Goal: Task Accomplishment & Management: Use online tool/utility

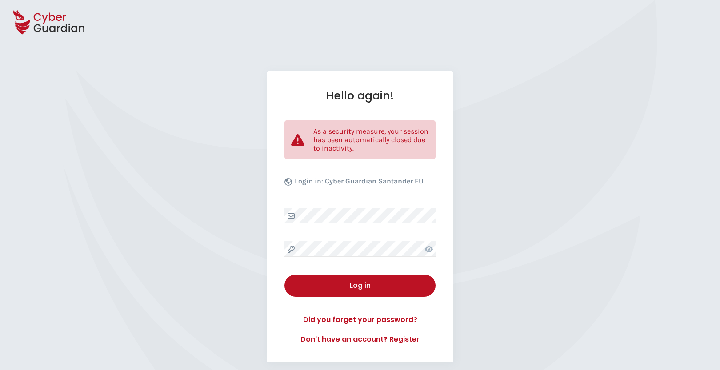
select select "English"
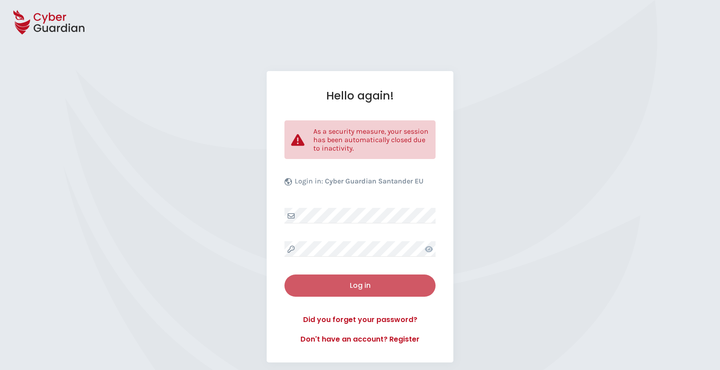
click at [369, 282] on div "Log in" at bounding box center [360, 285] width 138 height 11
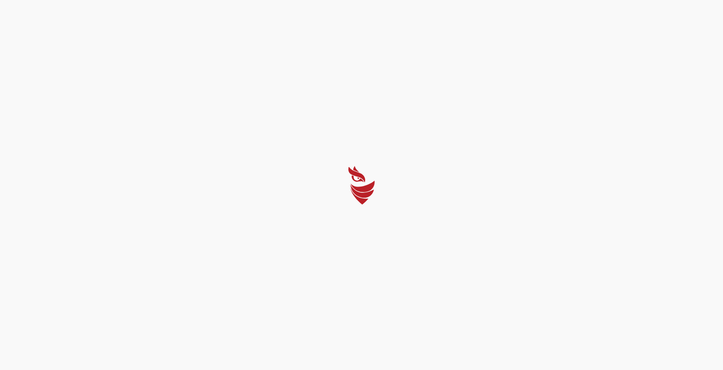
select select "English"
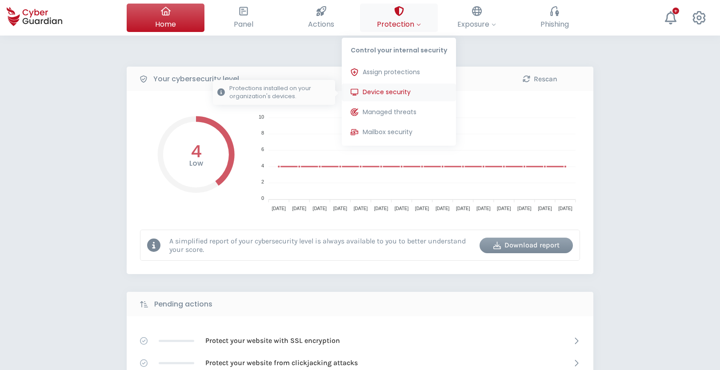
click at [390, 90] on span "Device security" at bounding box center [386, 92] width 48 height 9
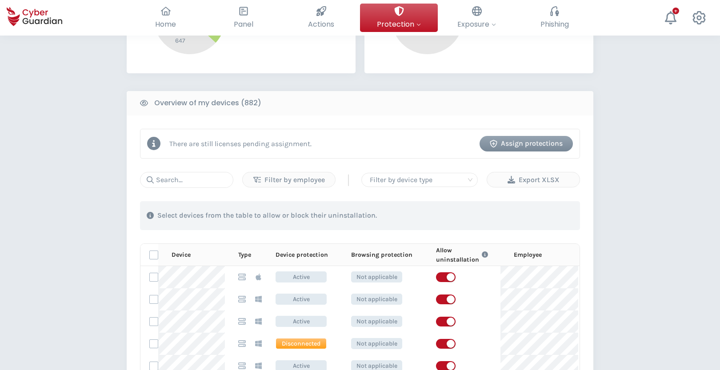
scroll to position [295, 0]
